Goal: Task Accomplishment & Management: Use online tool/utility

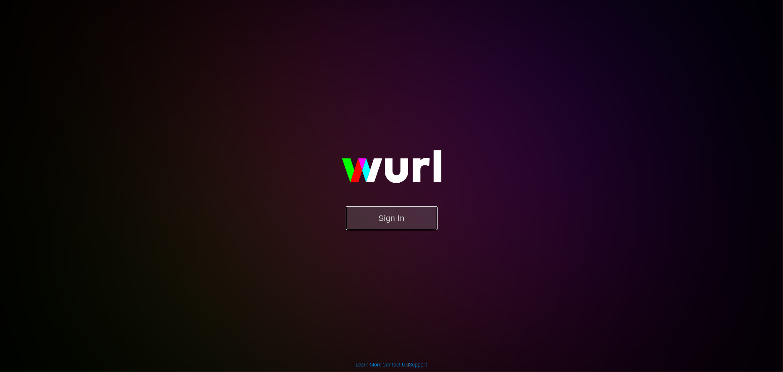
click at [401, 223] on button "Sign In" at bounding box center [392, 218] width 92 height 24
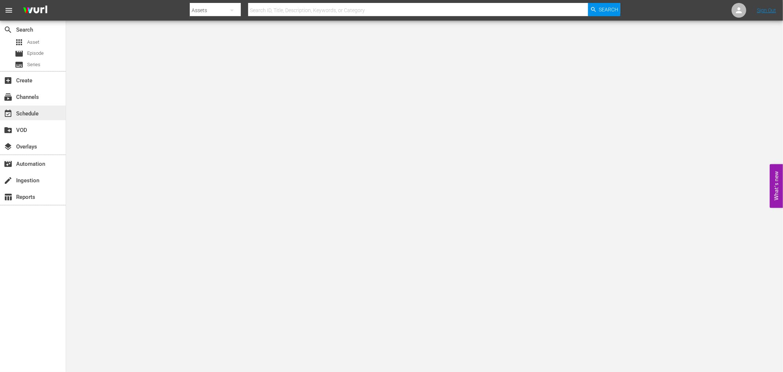
click at [35, 114] on div "event_available Schedule" at bounding box center [20, 112] width 41 height 7
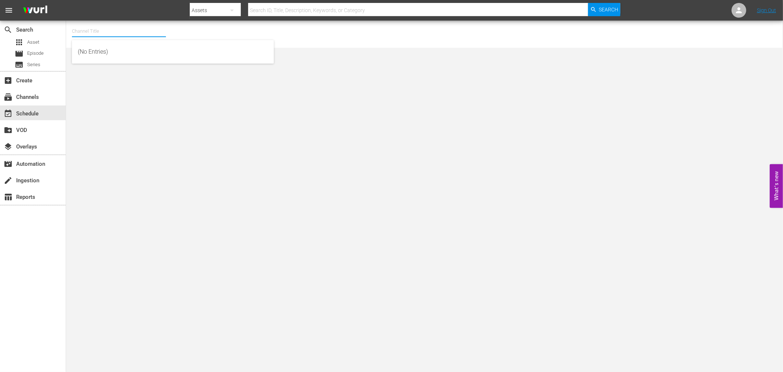
click at [121, 30] on input "text" at bounding box center [119, 31] width 94 height 18
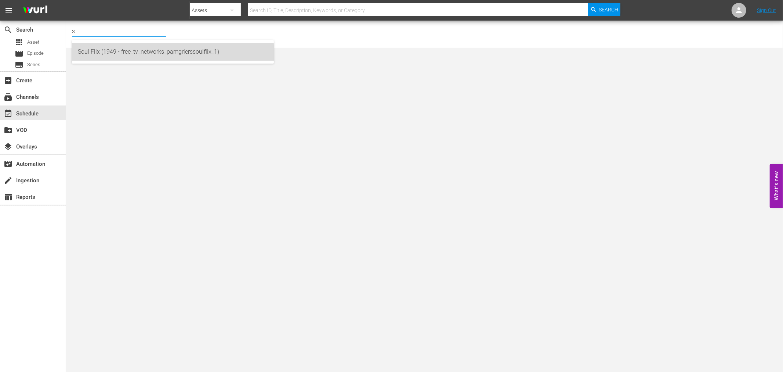
click at [147, 54] on div "Soul Flix (1949 - free_tv_networks_pamgrierssoulflix_1)" at bounding box center [173, 52] width 190 height 18
type input "Soul Flix (1949 - free_tv_networks_pamgrierssoulflix_1)"
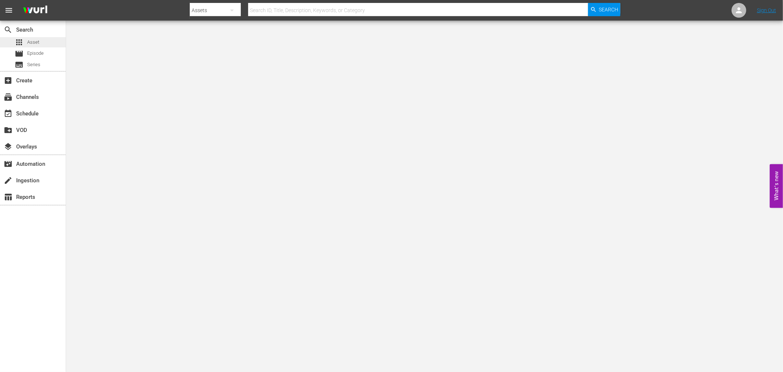
click at [38, 42] on span "Asset" at bounding box center [33, 42] width 12 height 7
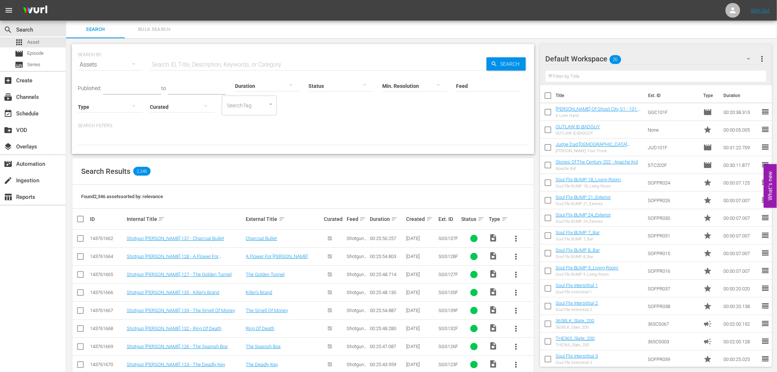
click at [249, 64] on input "text" at bounding box center [318, 65] width 337 height 18
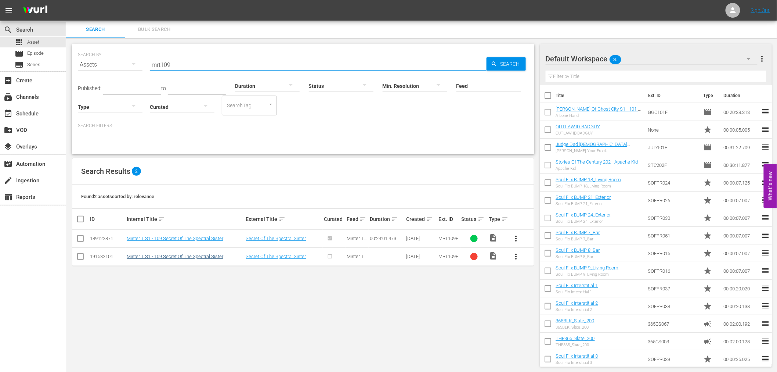
type input "mrt109"
click at [190, 257] on link "Mister T S1 - 109 Secret Of The Spectral Sister" at bounding box center [175, 256] width 97 height 6
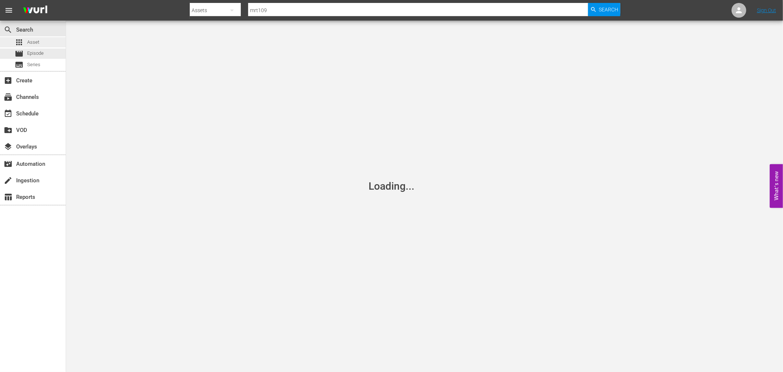
click at [35, 42] on span "Asset" at bounding box center [33, 42] width 12 height 7
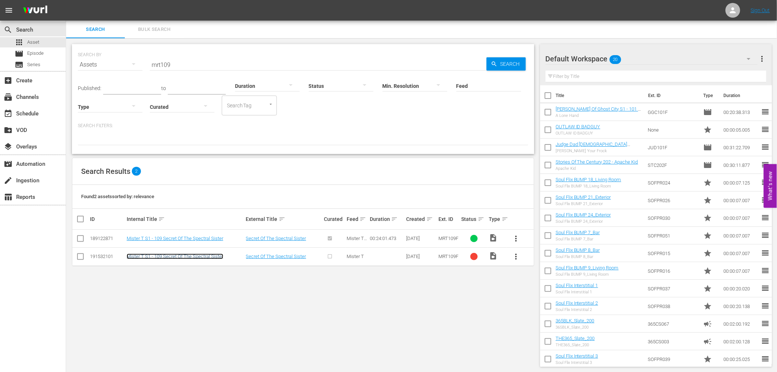
click at [192, 256] on link "Mister T S1 - 109 Secret Of The Spectral Sister" at bounding box center [175, 256] width 97 height 6
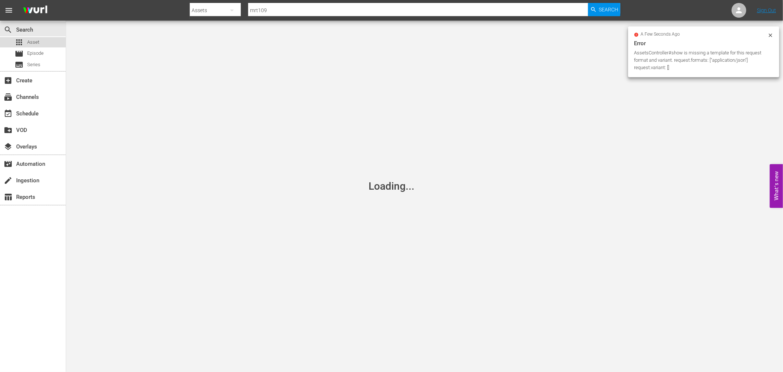
click at [50, 42] on div "apps Asset" at bounding box center [33, 42] width 66 height 10
